Goal: Information Seeking & Learning: Learn about a topic

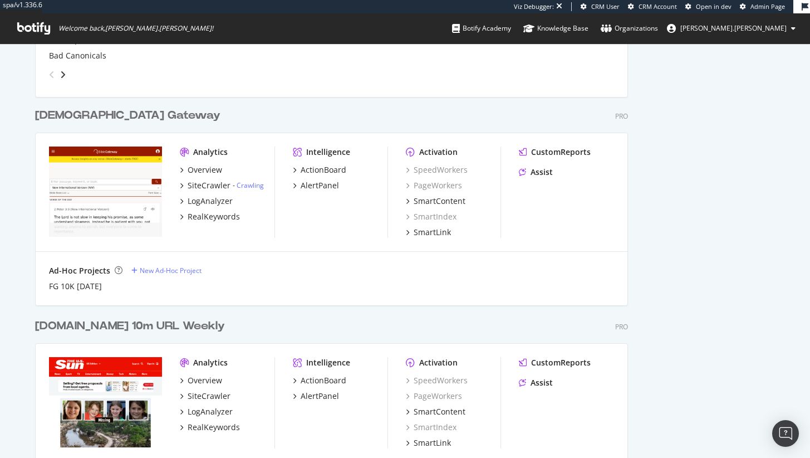
scroll to position [4175, 594]
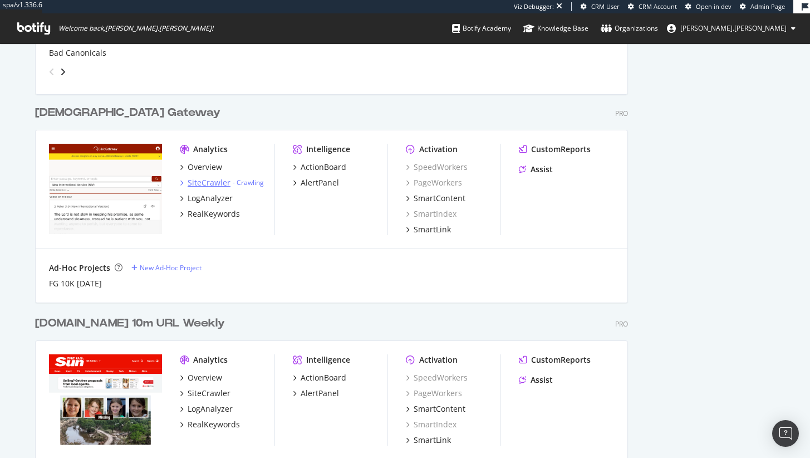
click at [211, 183] on div "SiteCrawler" at bounding box center [209, 182] width 43 height 11
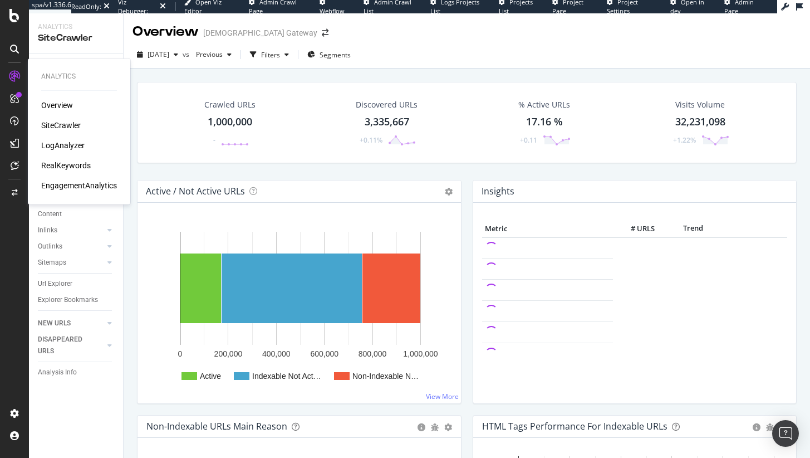
click at [70, 163] on div "RealKeywords" at bounding box center [66, 165] width 50 height 11
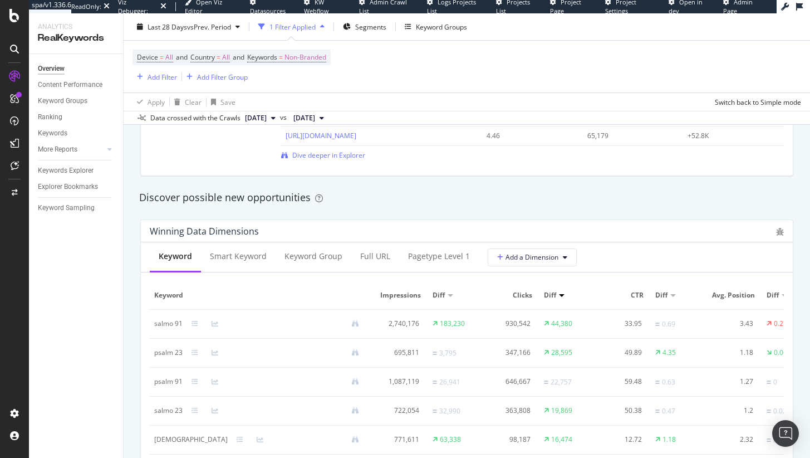
scroll to position [674, 0]
